Goal: Contribute content

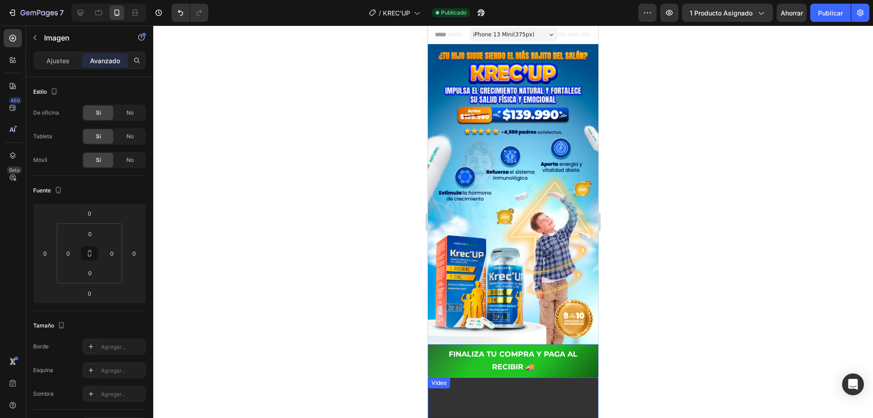
click at [507, 147] on img at bounding box center [513, 194] width 171 height 300
click at [499, 106] on img at bounding box center [513, 194] width 171 height 300
click at [514, 71] on img at bounding box center [513, 194] width 171 height 300
click at [536, 120] on img at bounding box center [513, 194] width 171 height 300
click at [68, 63] on font "Ajustes" at bounding box center [57, 61] width 23 height 8
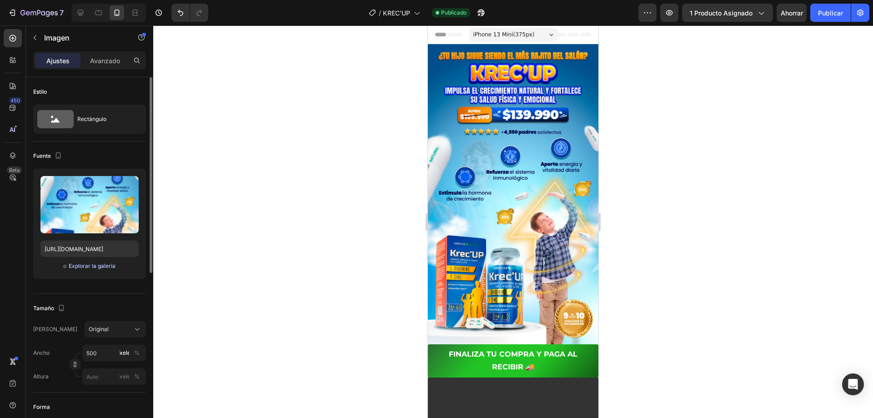
click at [87, 268] on font "Explorar la galería" at bounding box center [92, 265] width 47 height 7
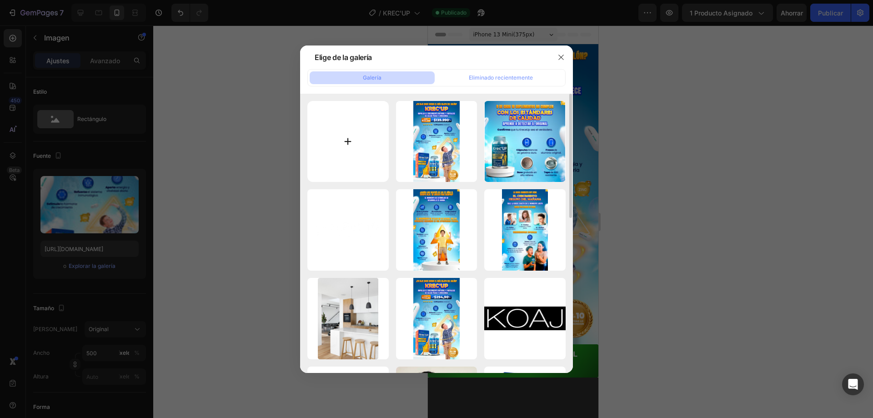
click at [368, 144] on input "file" at bounding box center [348, 141] width 81 height 81
type input "C:\fakepath\POST-KRECUP-1 (1).webp"
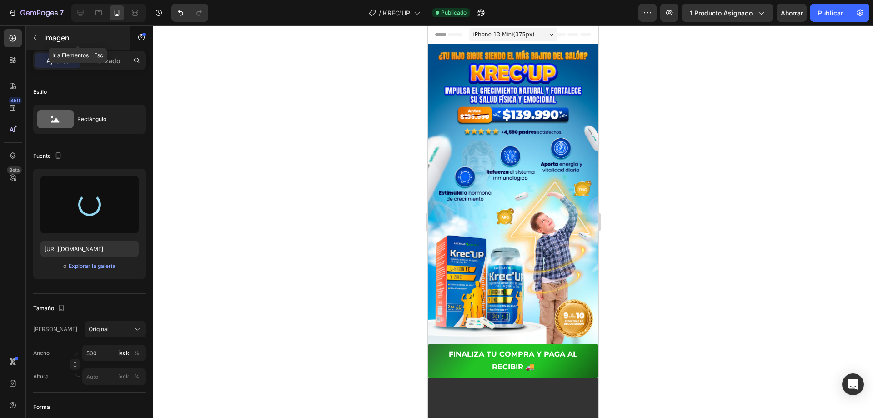
type input "[URL][DOMAIN_NAME]"
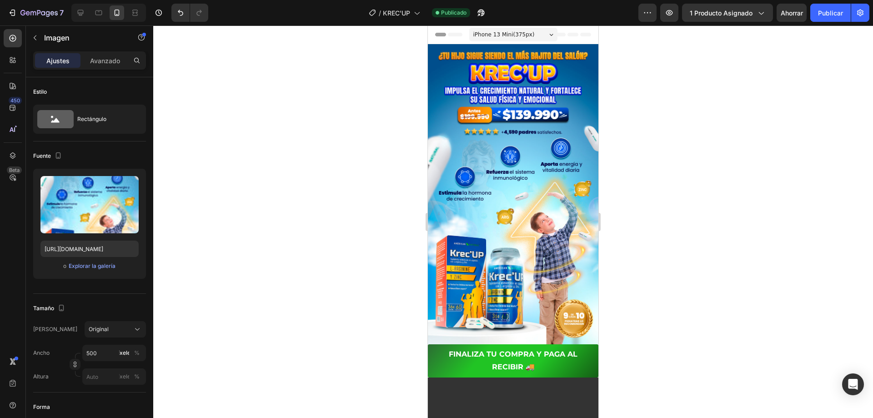
click at [590, 140] on img at bounding box center [513, 194] width 171 height 300
click at [619, 132] on div at bounding box center [513, 221] width 720 height 393
click at [497, 108] on img at bounding box center [513, 194] width 171 height 300
click at [839, 15] on font "Publicar" at bounding box center [830, 13] width 25 height 8
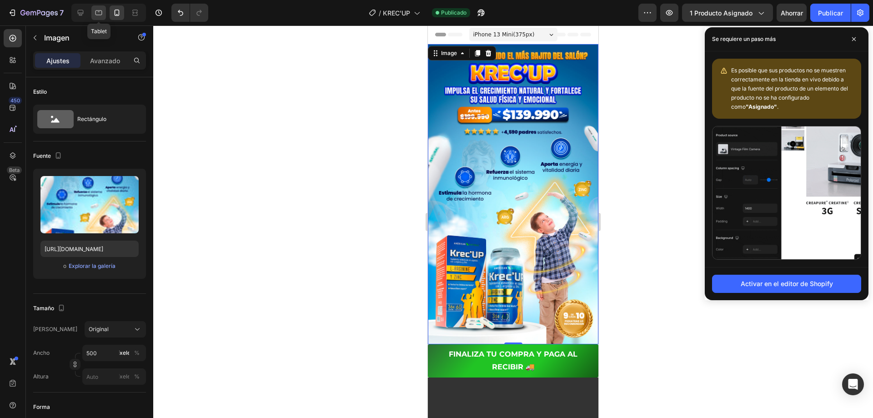
click at [91, 10] on div at bounding box center [98, 12] width 15 height 15
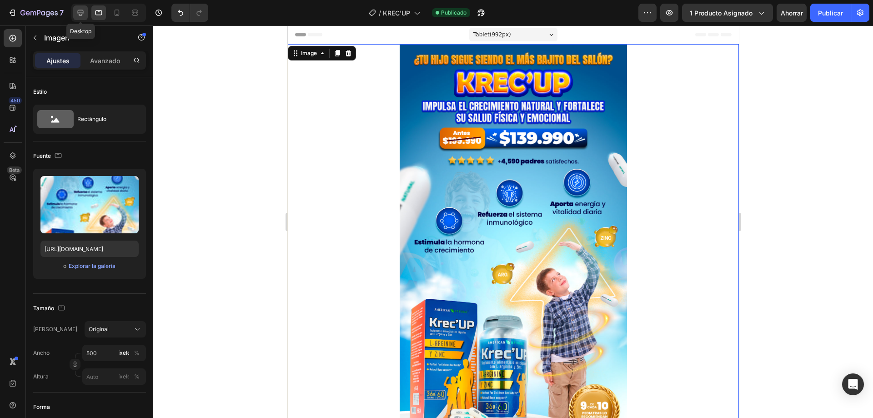
click at [73, 14] on div at bounding box center [80, 12] width 15 height 15
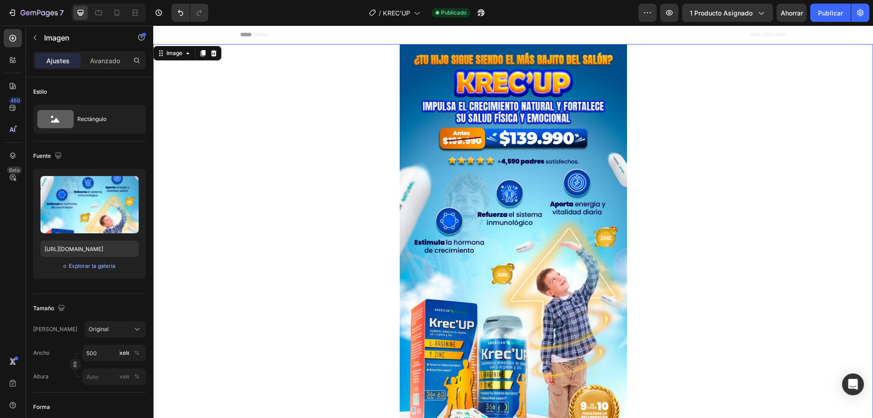
click at [434, 149] on img at bounding box center [513, 244] width 227 height 400
click at [120, 15] on icon at bounding box center [116, 12] width 9 height 9
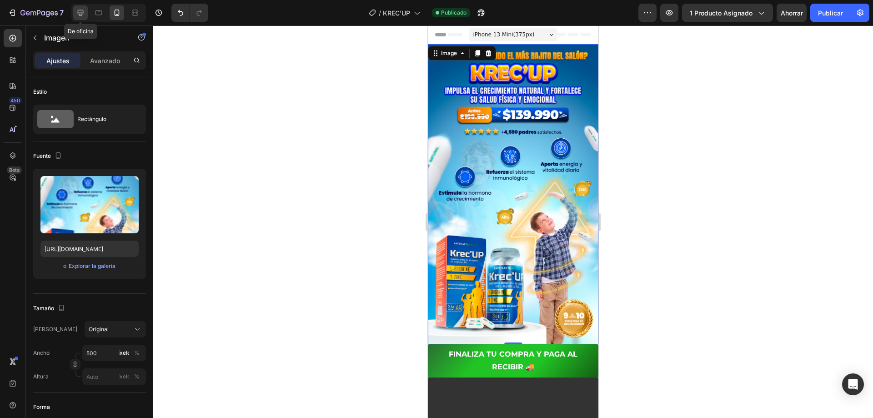
click at [74, 15] on div at bounding box center [80, 12] width 15 height 15
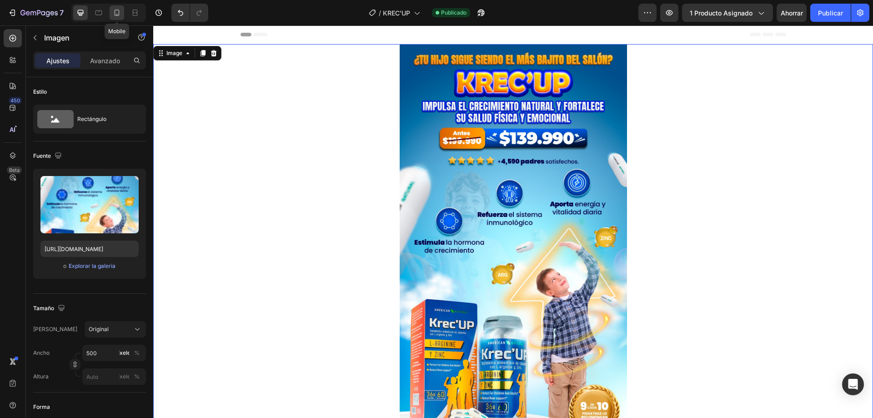
click at [115, 12] on icon at bounding box center [117, 13] width 5 height 6
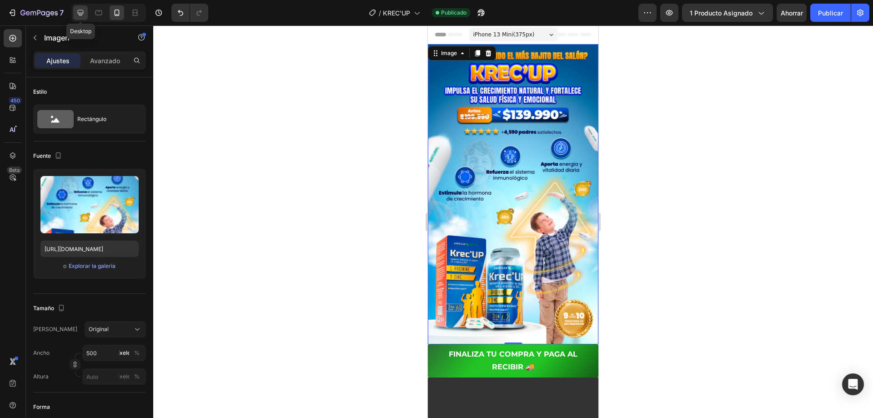
click at [75, 11] on div at bounding box center [80, 12] width 15 height 15
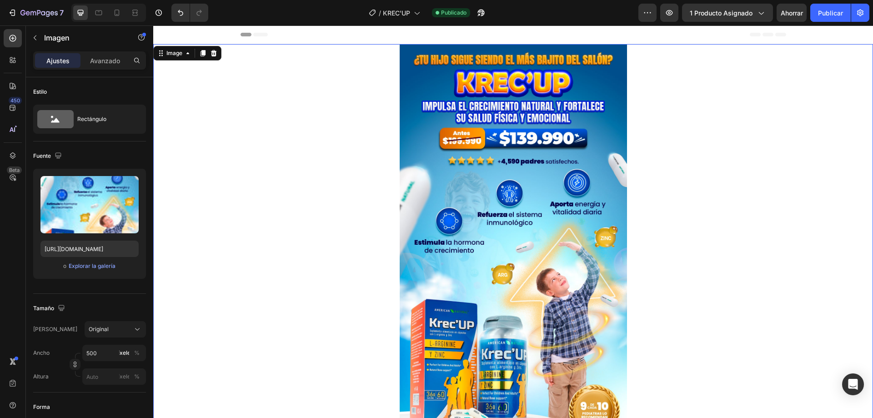
click at [454, 134] on img at bounding box center [513, 244] width 227 height 400
click at [94, 265] on font "Explorar la galería" at bounding box center [92, 265] width 47 height 7
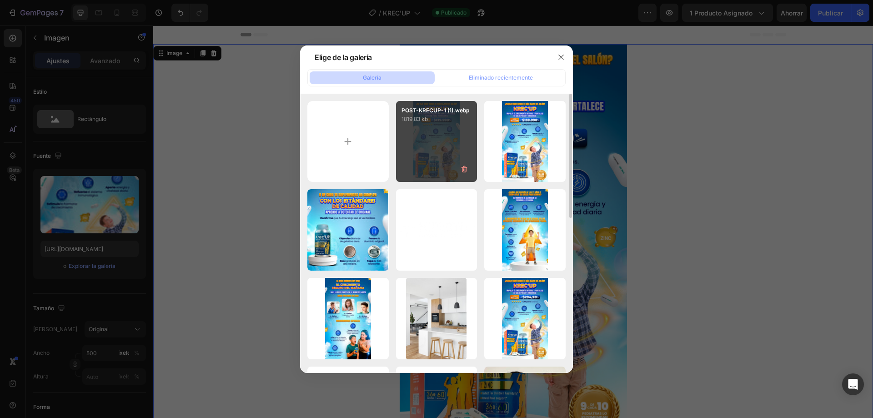
click at [419, 151] on div "POST-KRECUP-1 (1).webp 1819,83 kb" at bounding box center [436, 141] width 81 height 81
type input "[URL][DOMAIN_NAME]"
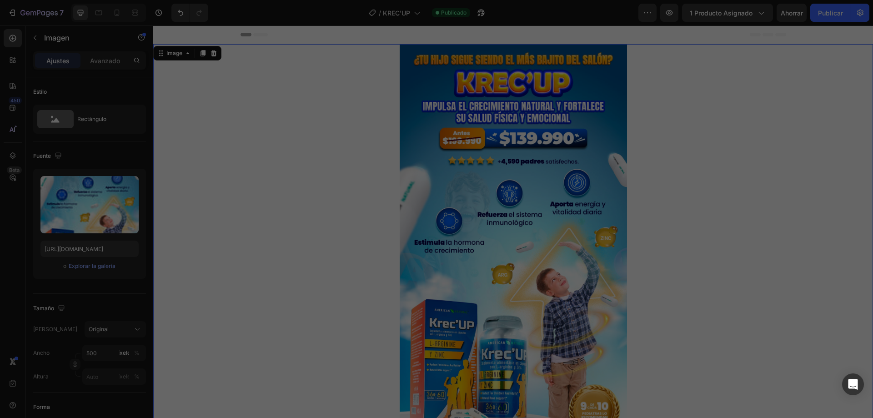
click at [419, 151] on div "POST-KRECUP-1 (1).webp 1819,83 kb" at bounding box center [436, 141] width 81 height 81
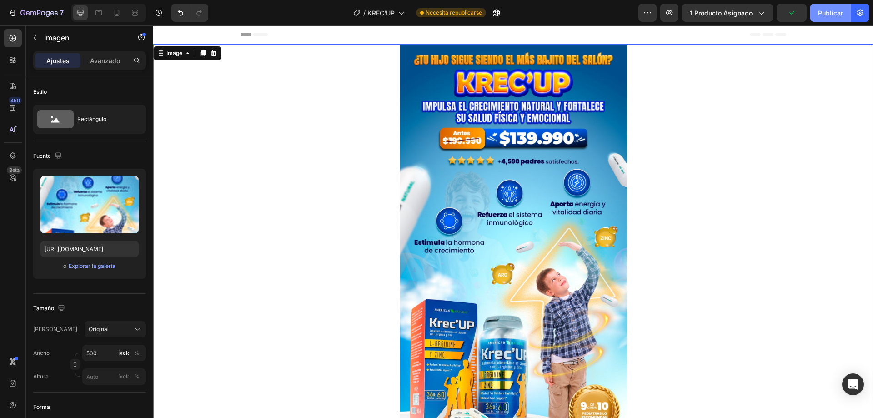
click at [831, 13] on font "Publicar" at bounding box center [830, 13] width 25 height 8
